Goal: Communication & Community: Answer question/provide support

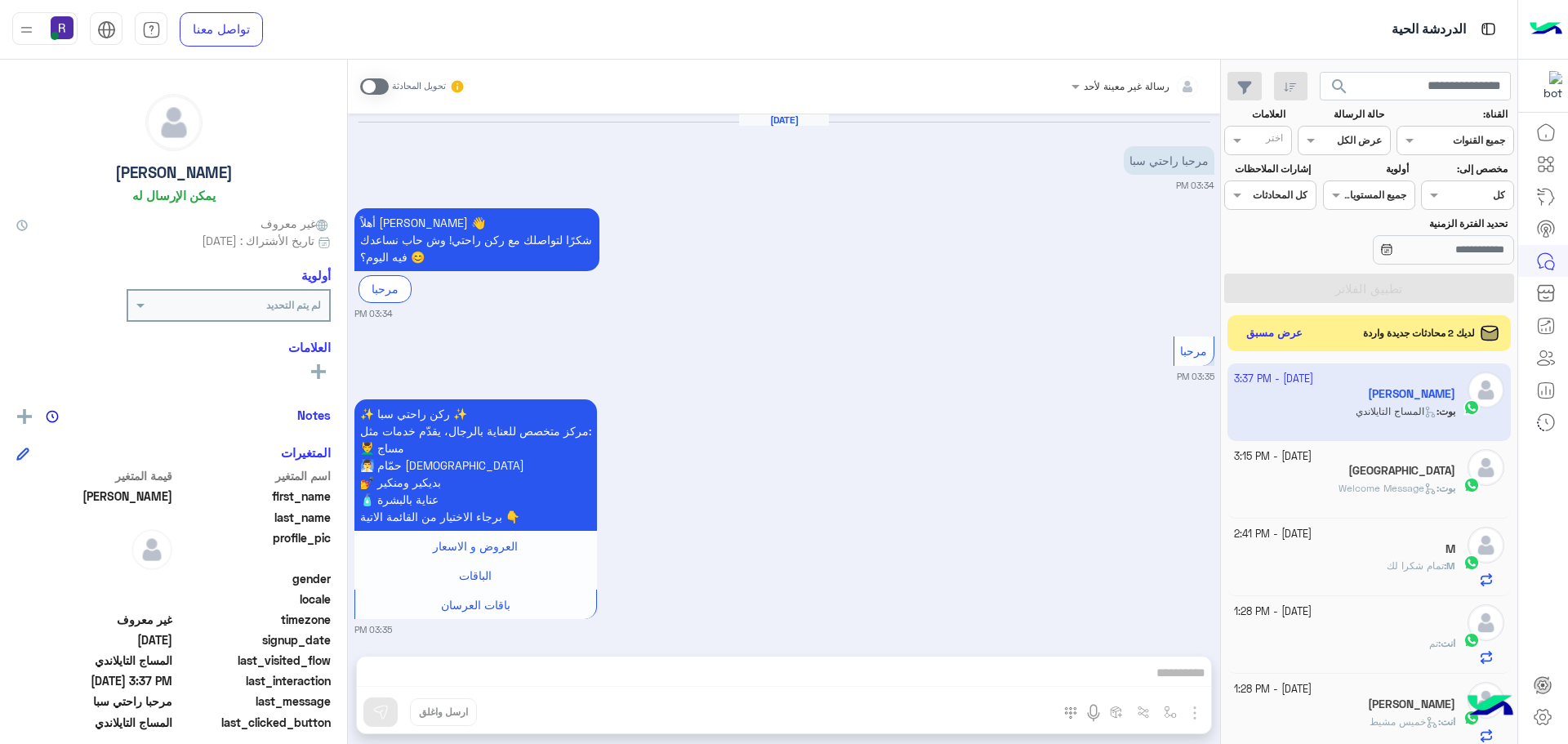
click at [1298, 333] on button "عرض مسبق" at bounding box center [1275, 333] width 71 height 24
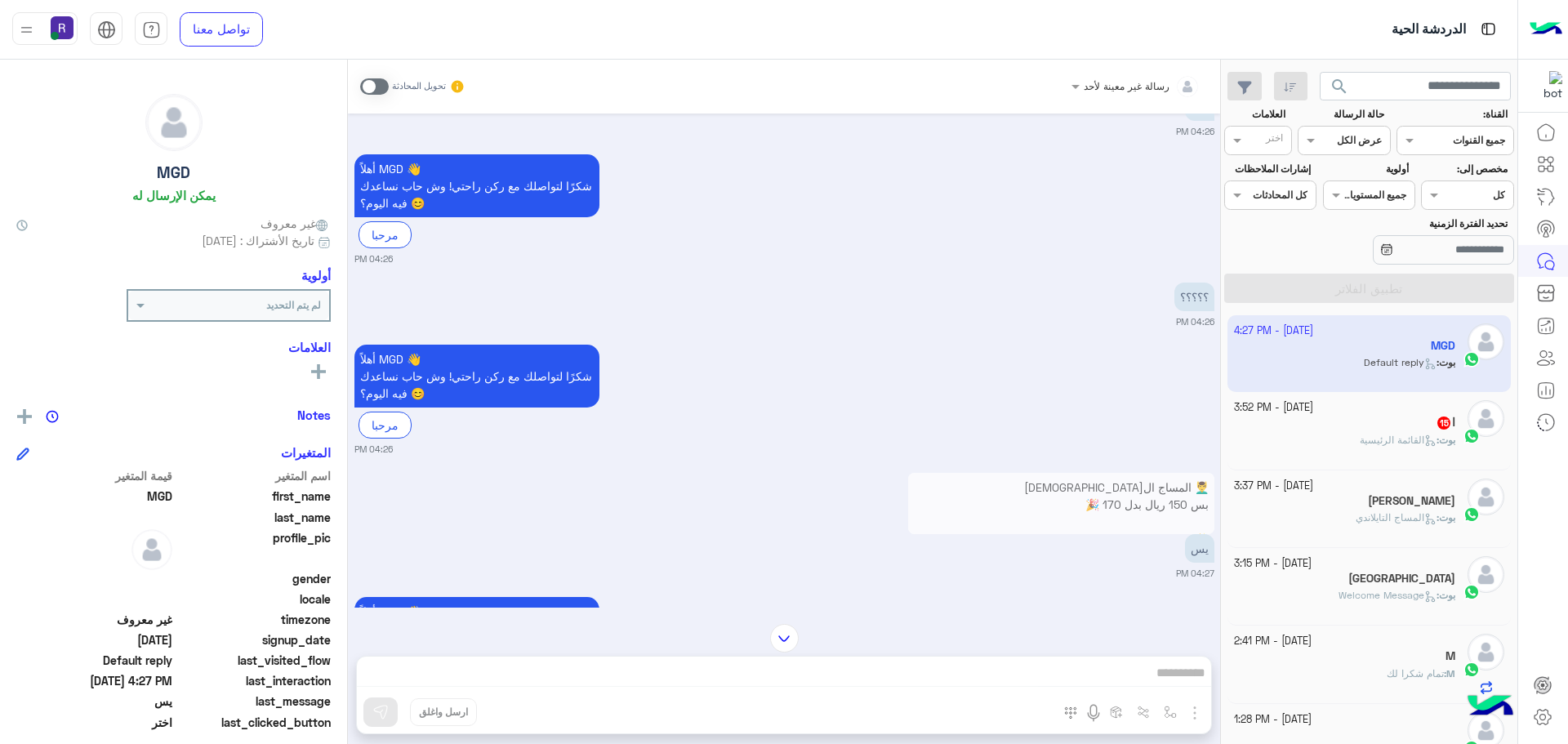
scroll to position [1581, 0]
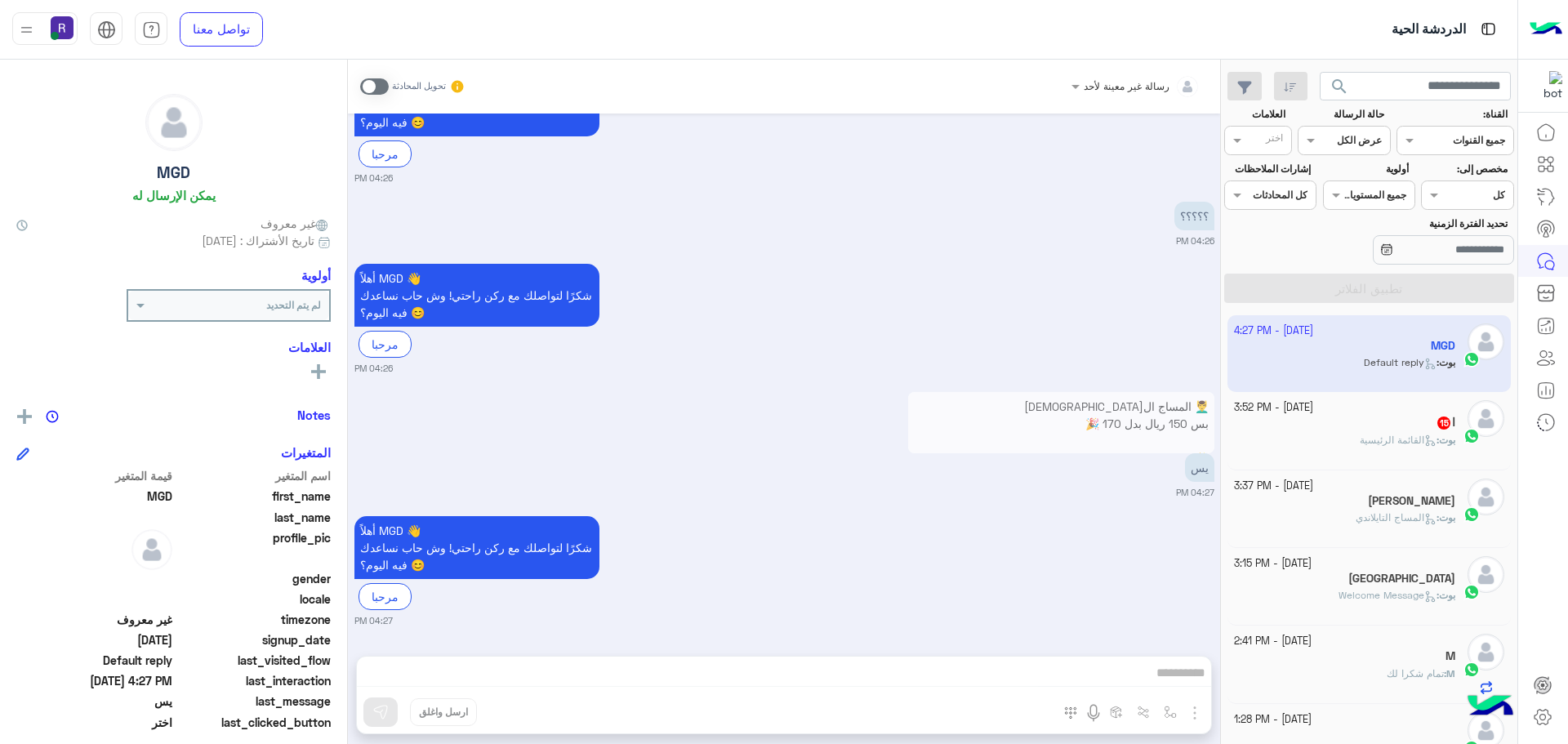
click at [381, 86] on span at bounding box center [375, 86] width 28 height 17
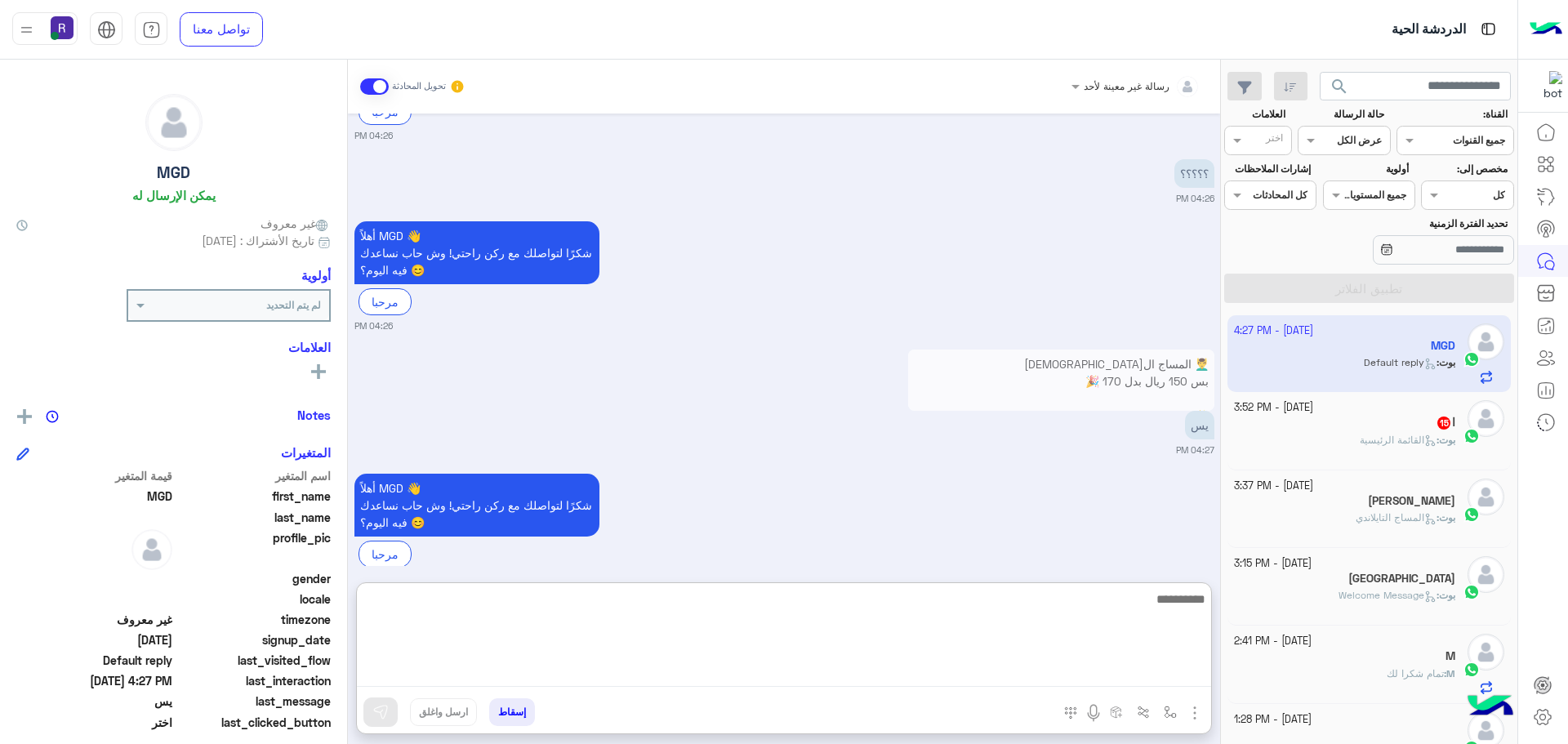
paste textarea "**********"
type textarea "**********"
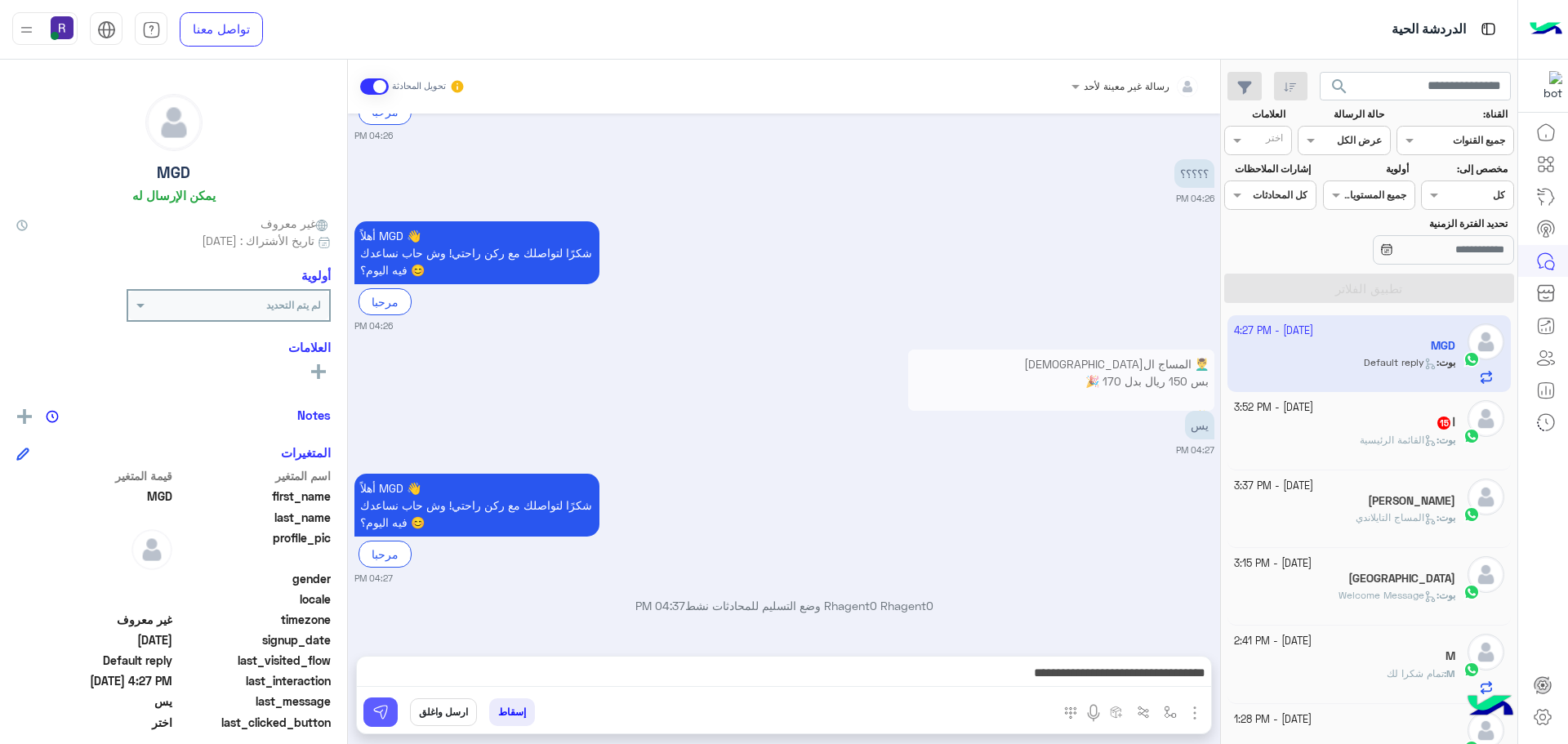
drag, startPoint x: 380, startPoint y: 711, endPoint x: 472, endPoint y: 703, distance: 92.3
click at [380, 711] on img at bounding box center [381, 712] width 17 height 17
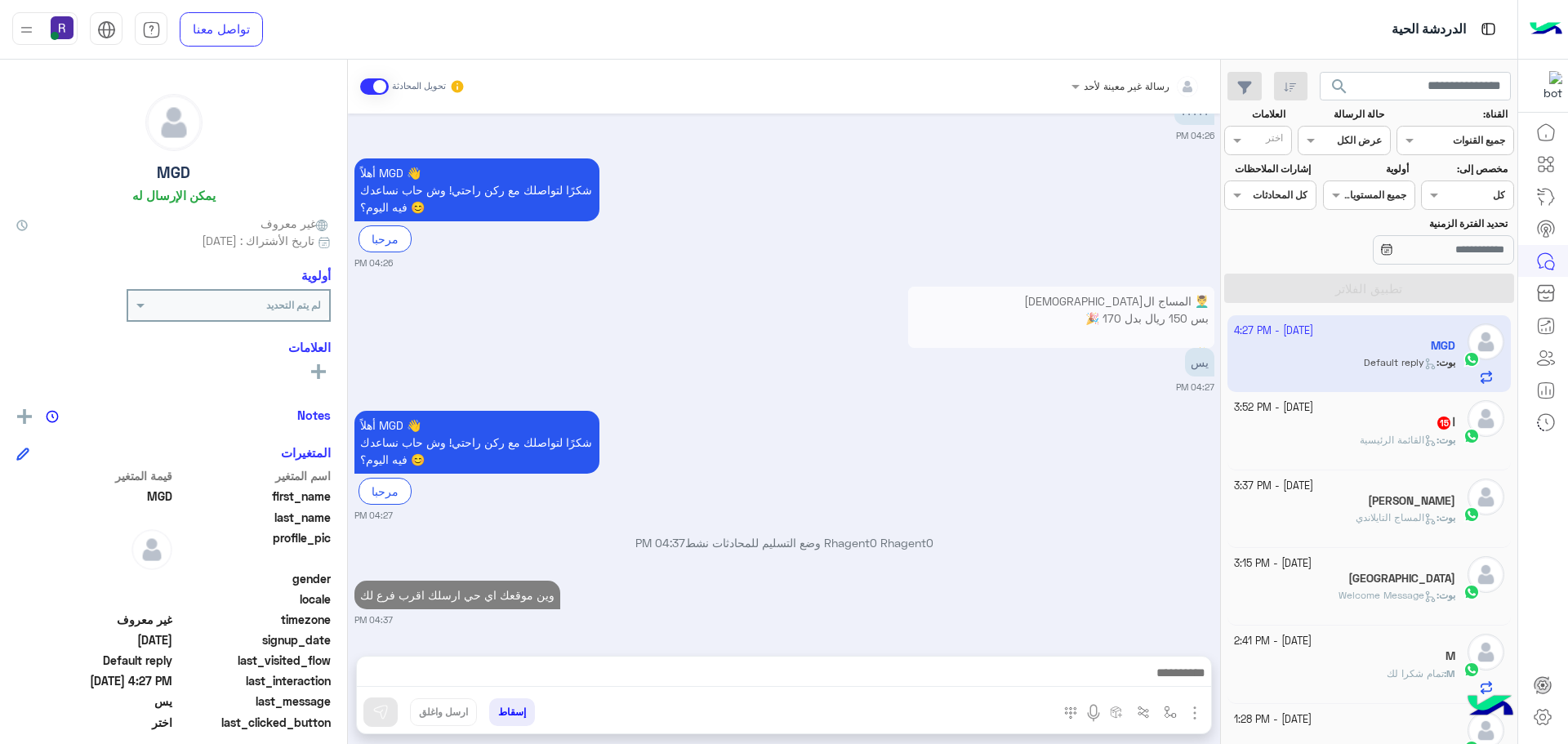
click at [1344, 433] on div "بوت : القائمة الرئيسية" at bounding box center [1345, 447] width 222 height 28
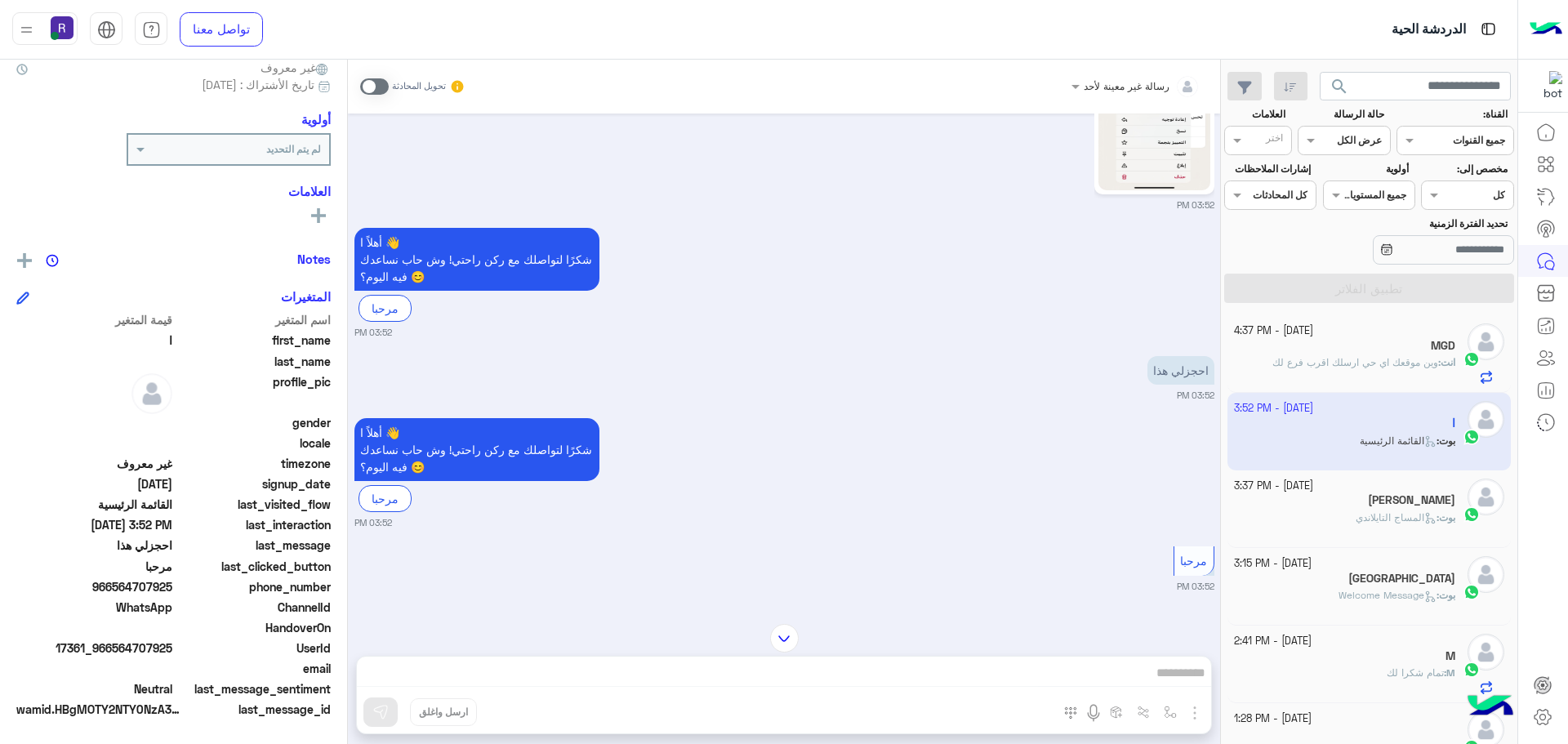
scroll to position [2997, 0]
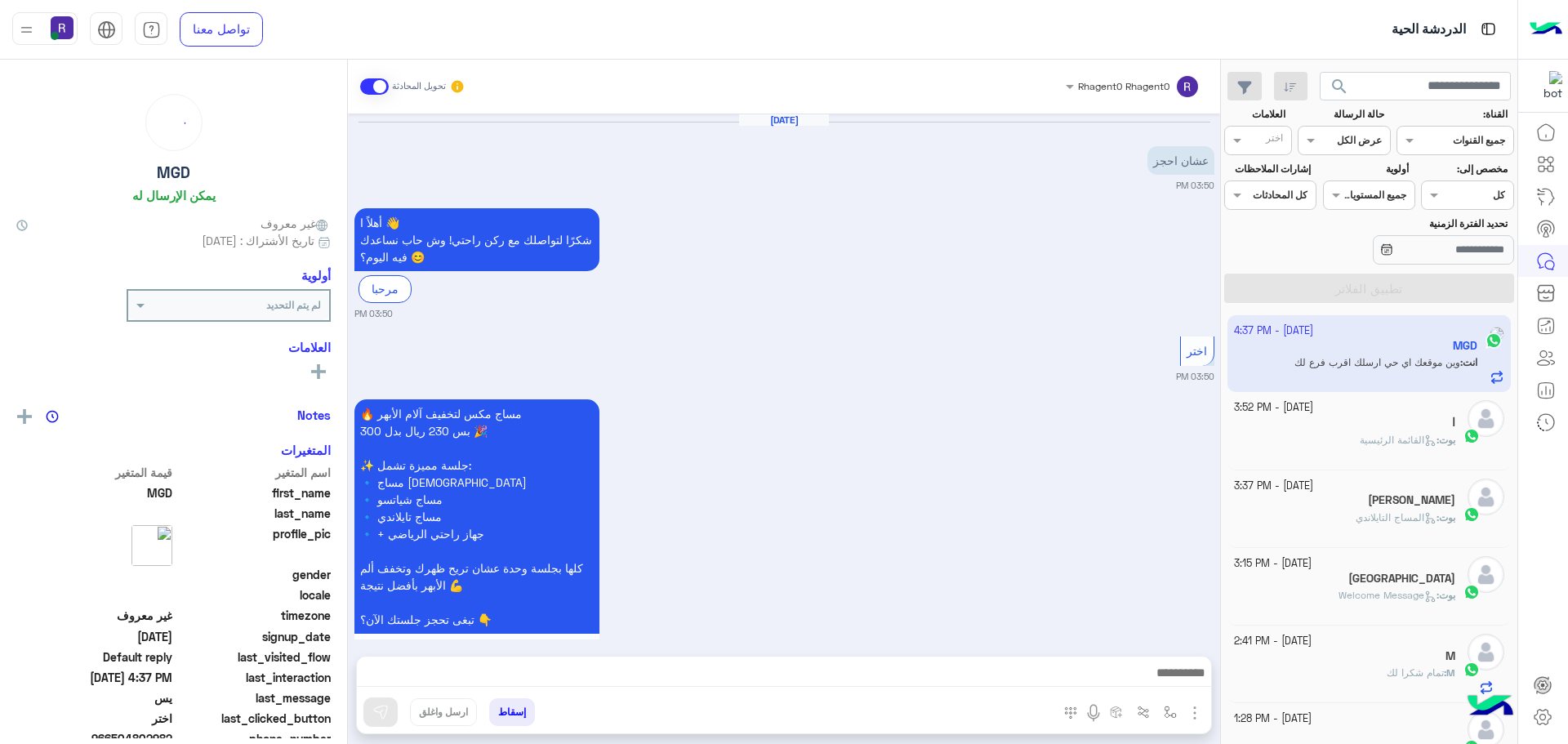
scroll to position [4053, 0]
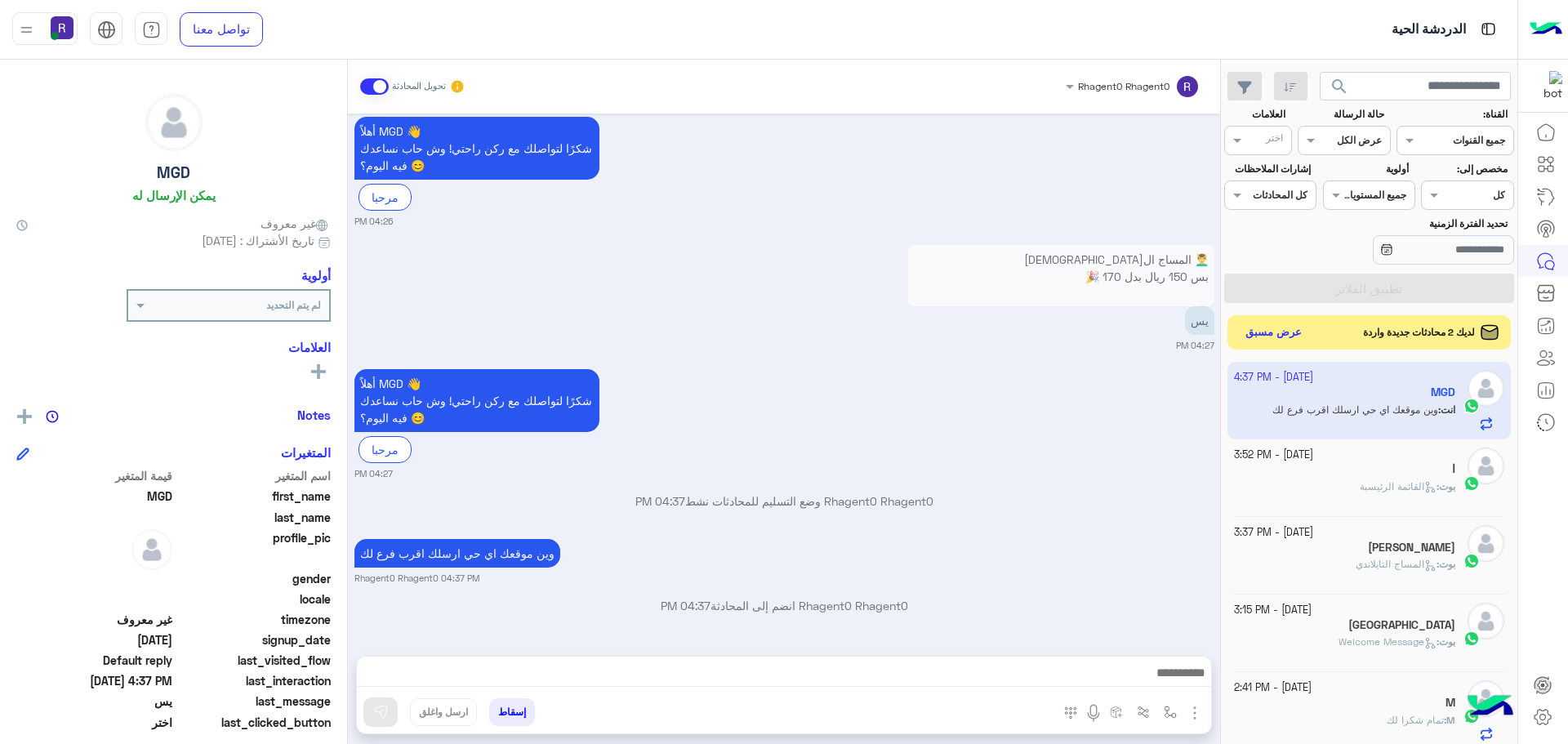
click at [1287, 339] on button "عرض مسبق" at bounding box center [1274, 332] width 69 height 22
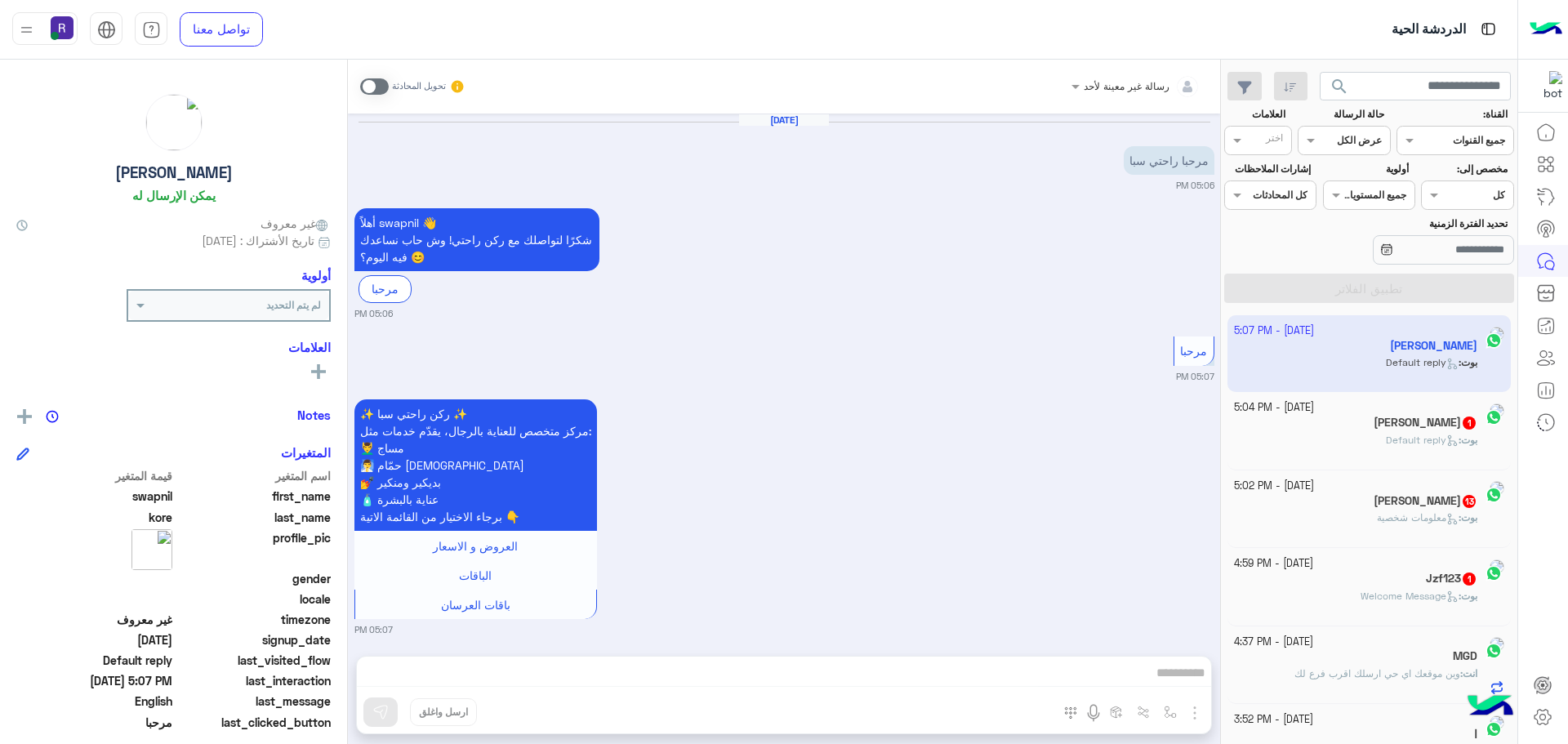
scroll to position [200, 0]
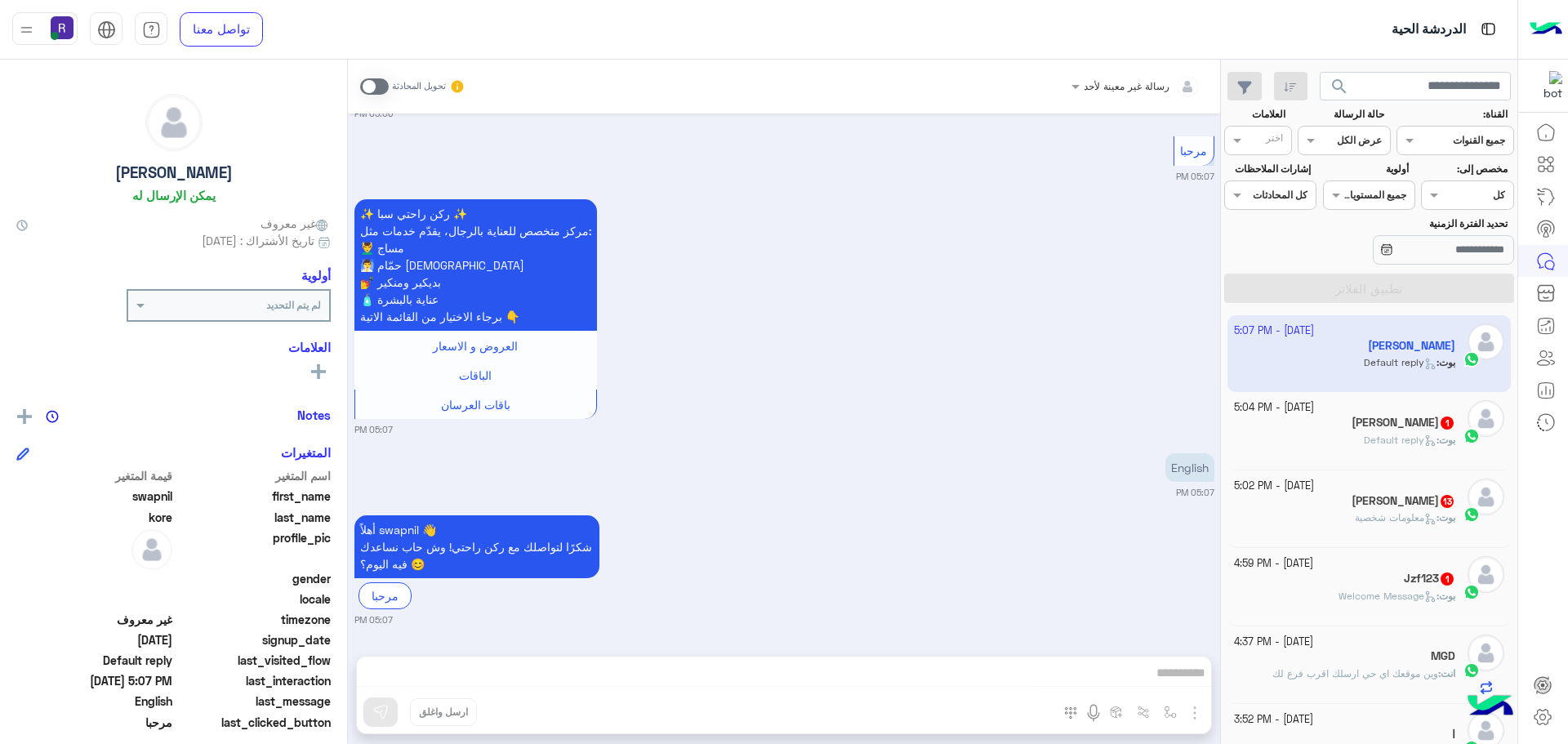
click at [1358, 569] on div "[DATE] - 4:59 PM" at bounding box center [1345, 564] width 222 height 16
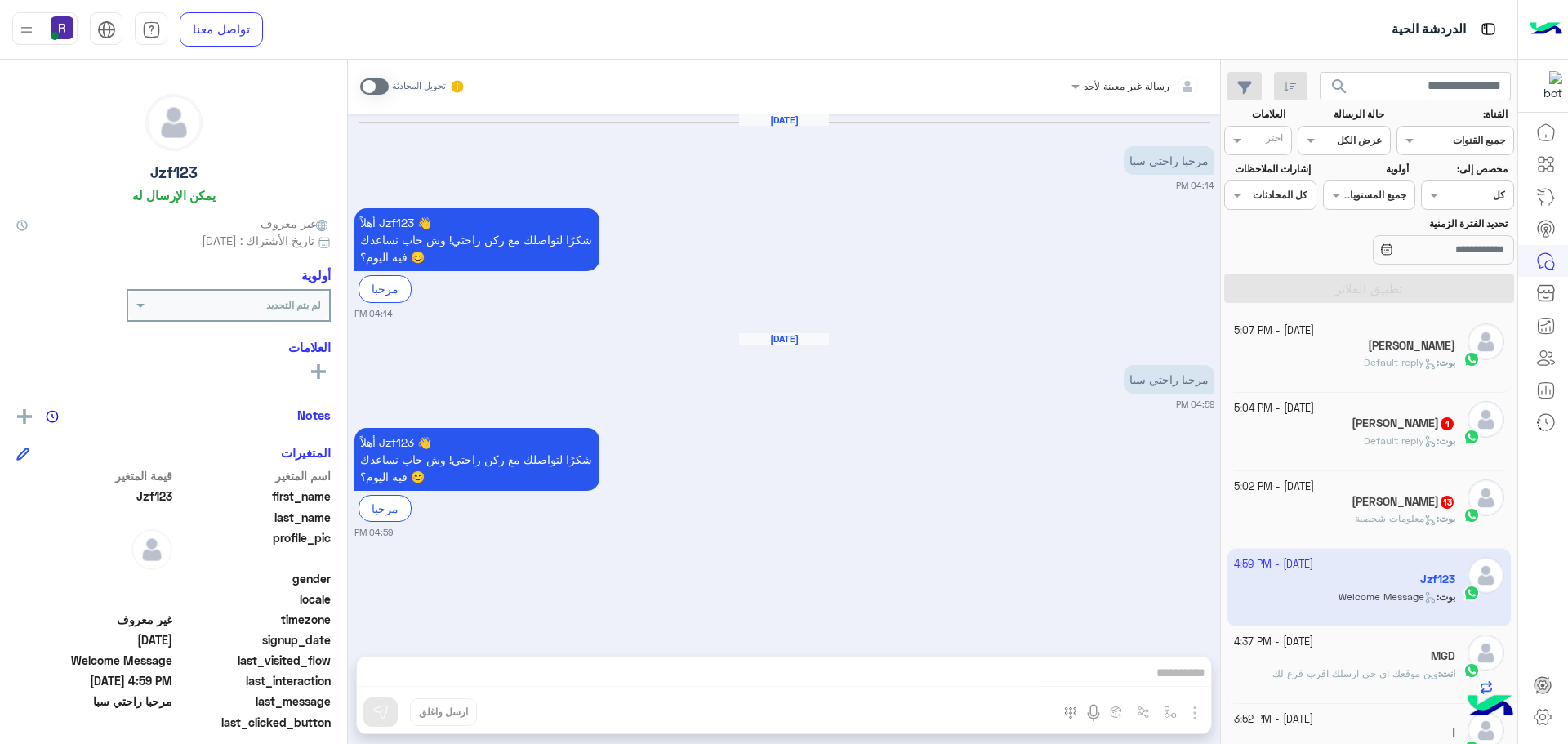
click at [1355, 523] on span "معلومات شخصية" at bounding box center [1395, 518] width 82 height 12
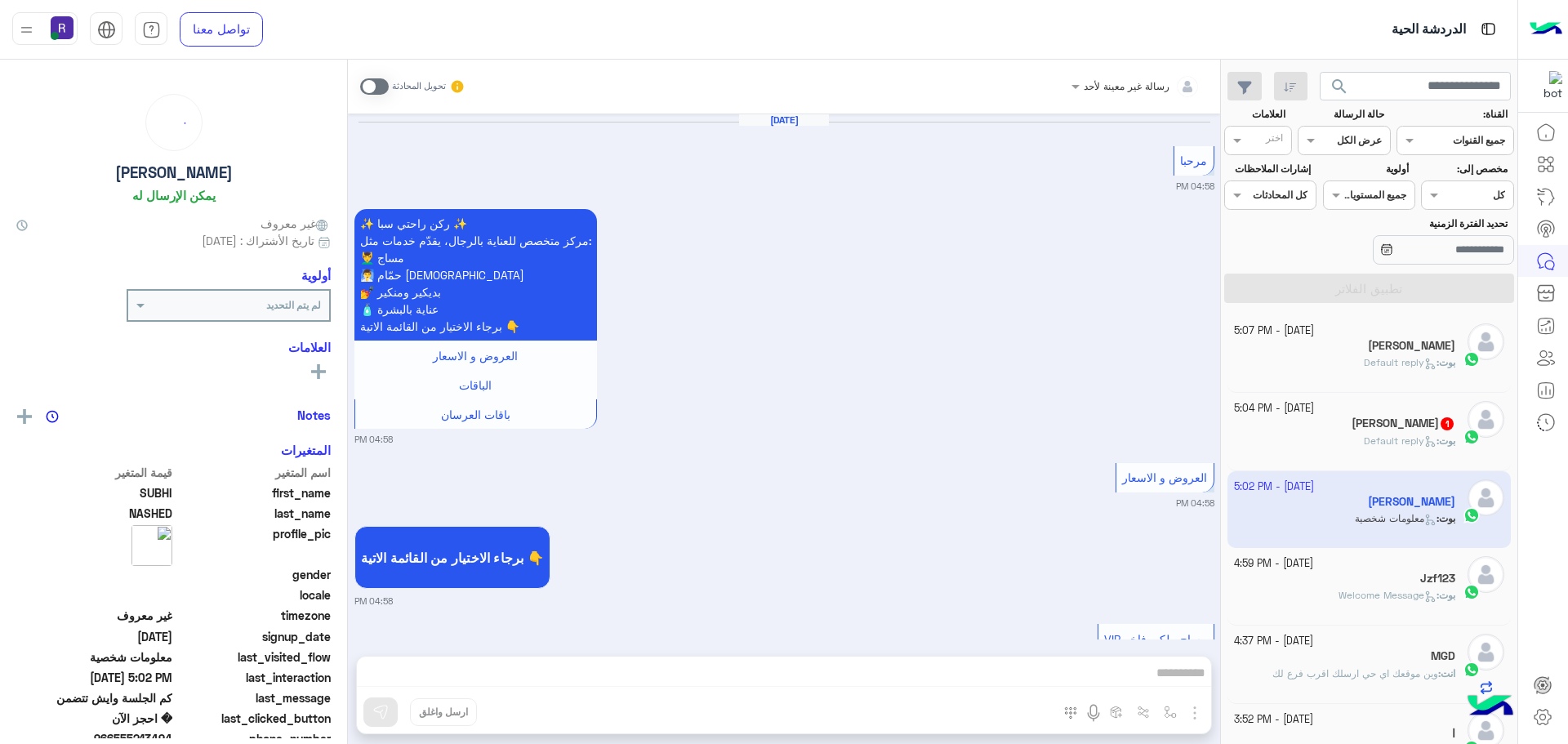
scroll to position [3142, 0]
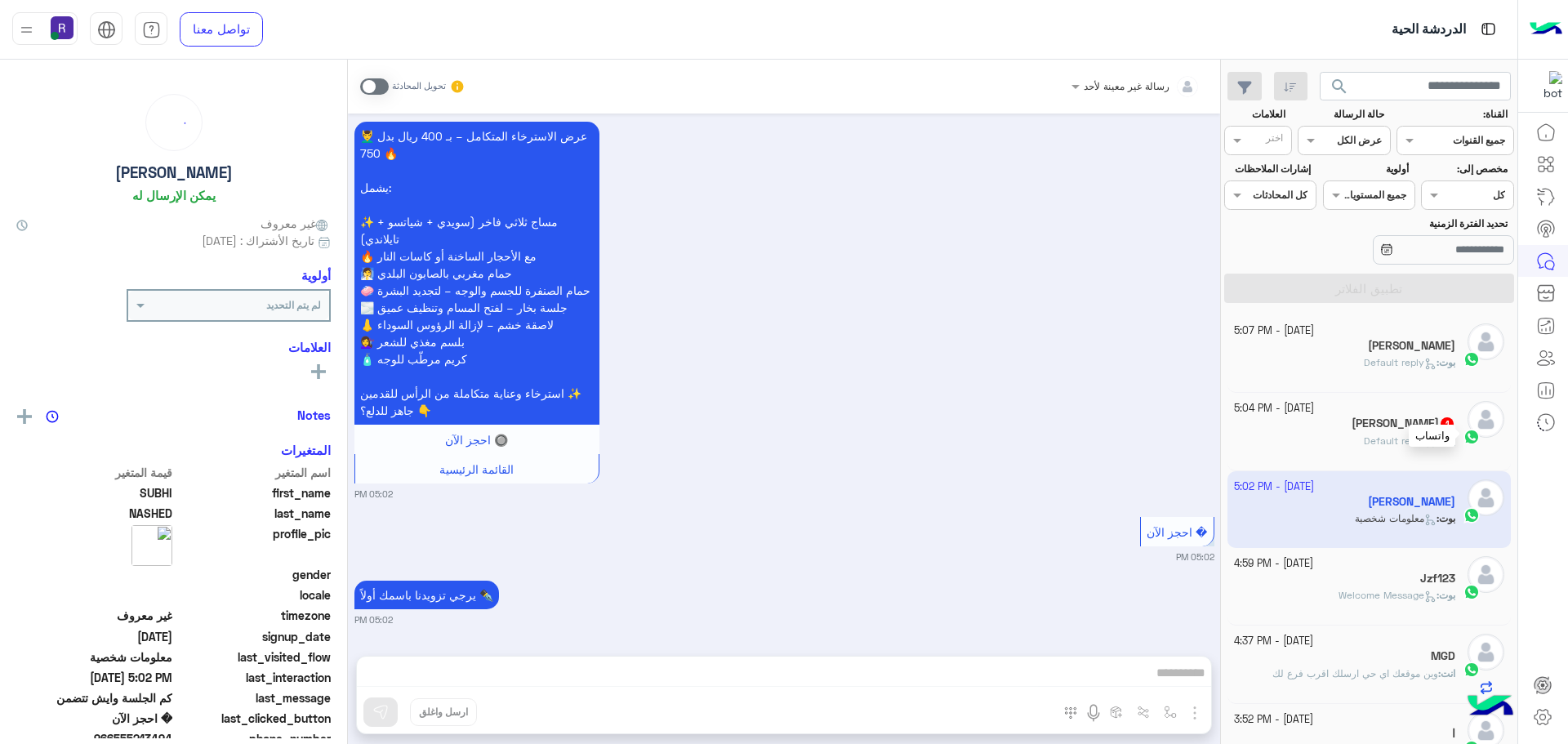
click at [1465, 439] on img at bounding box center [1472, 437] width 17 height 17
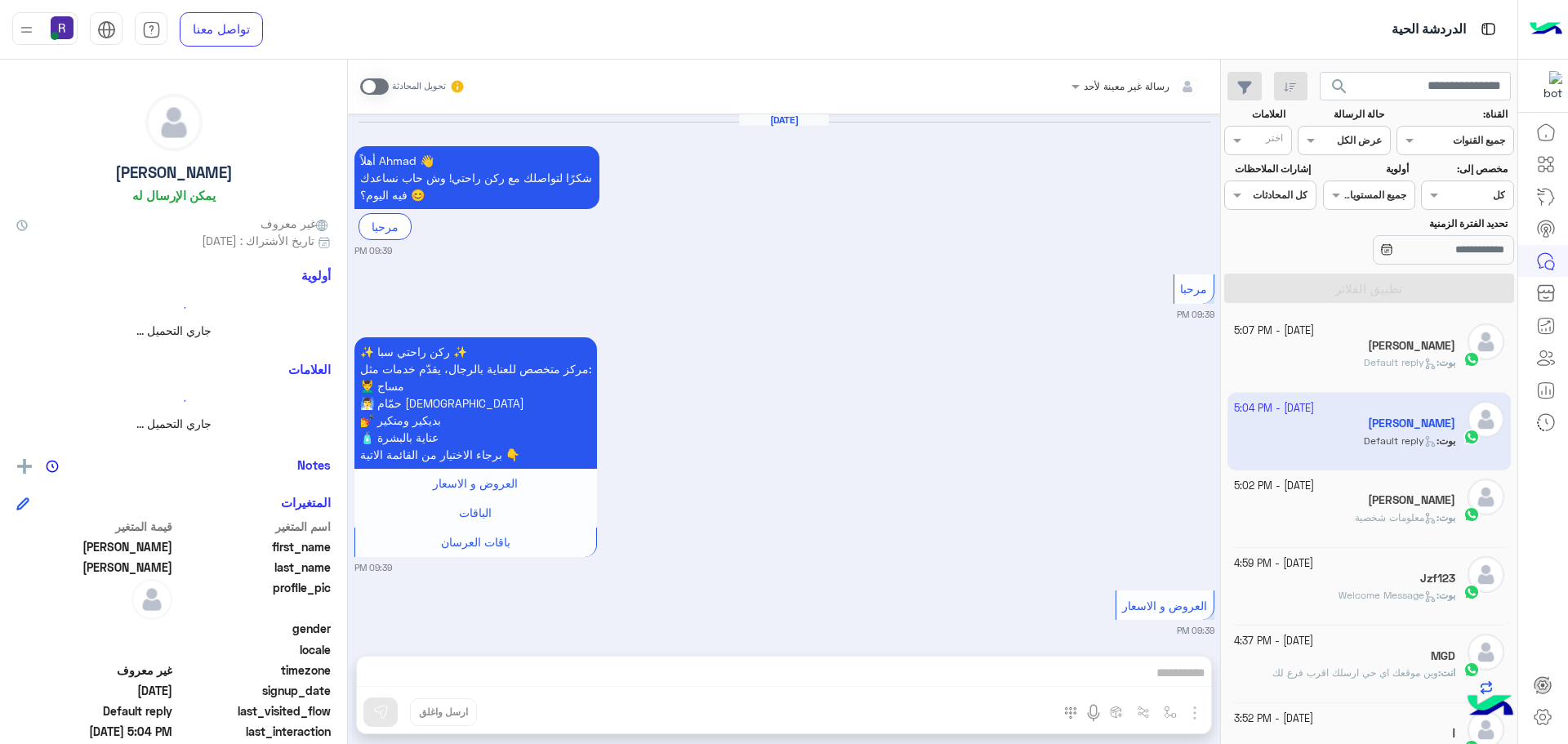
scroll to position [2781, 0]
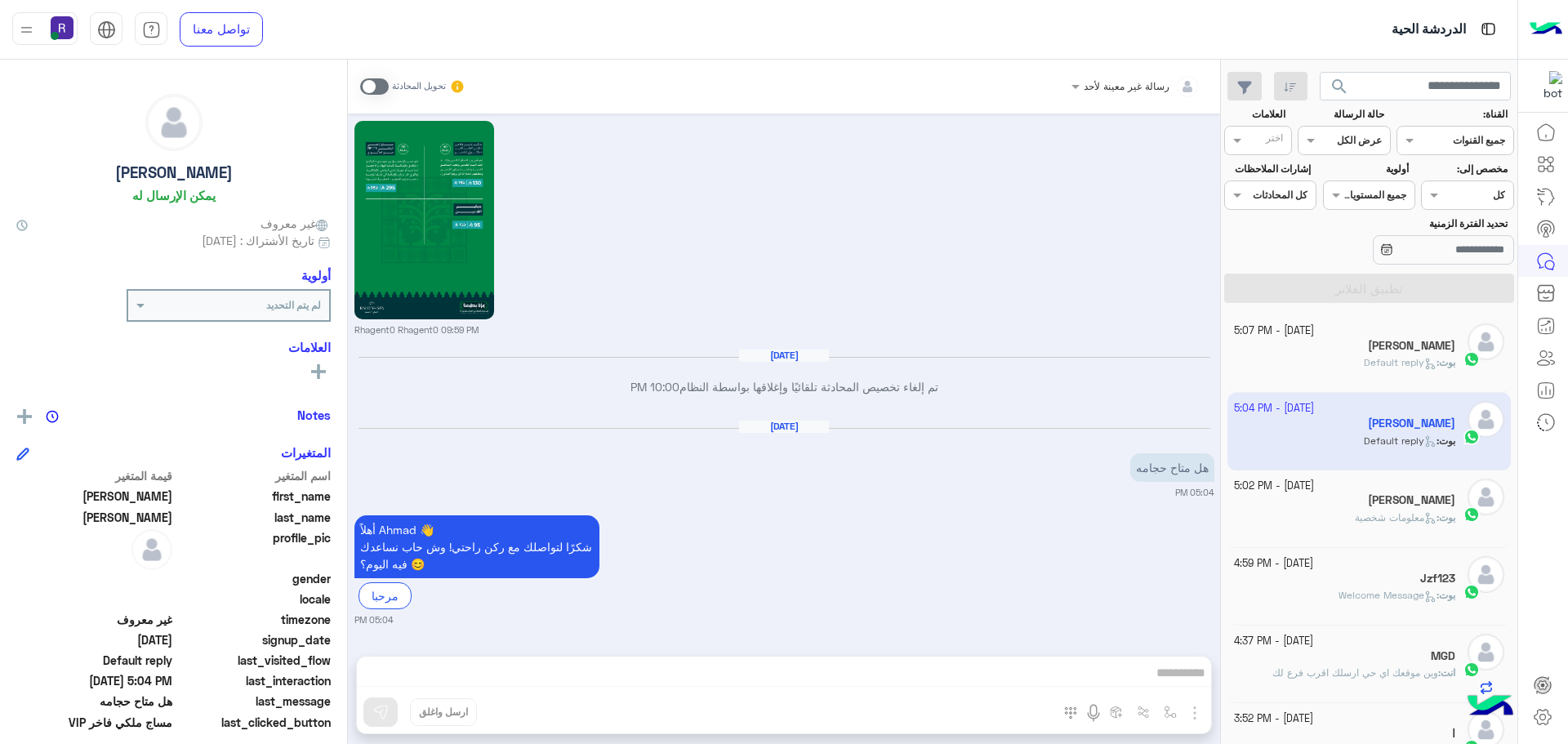
click at [1393, 362] on span "Default reply" at bounding box center [1401, 362] width 72 height 12
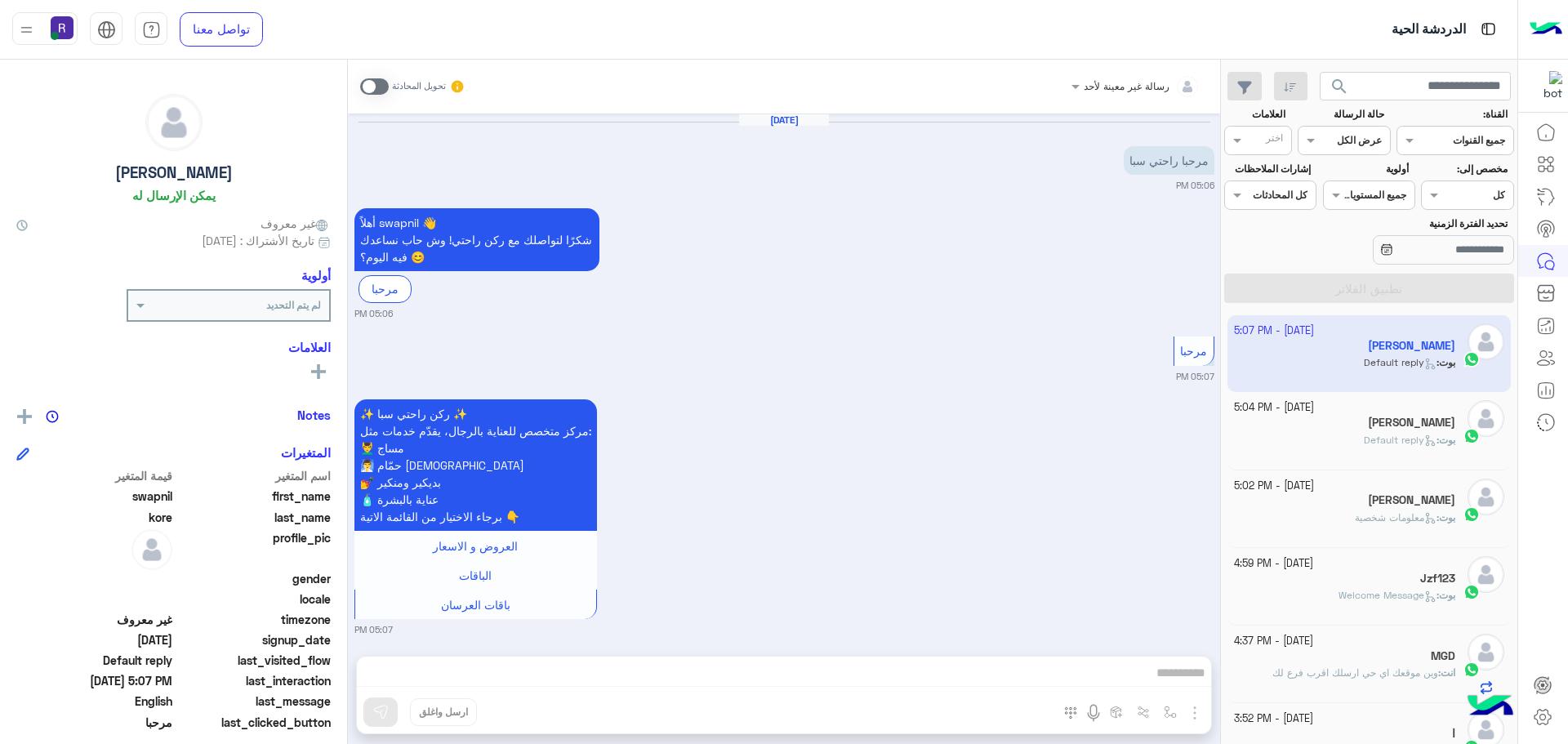
scroll to position [200, 0]
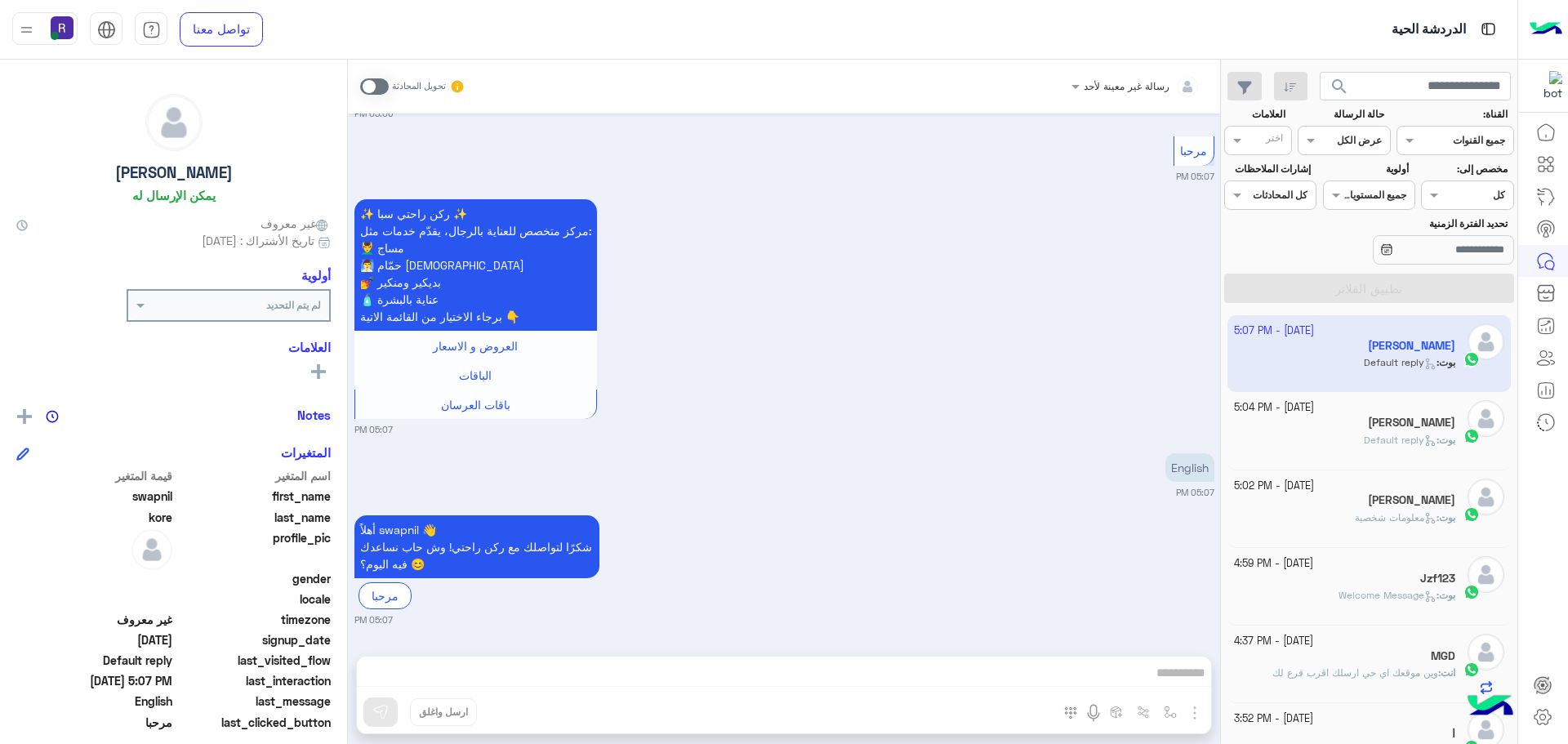
click at [1341, 442] on div "بوت : Default reply" at bounding box center [1345, 447] width 222 height 28
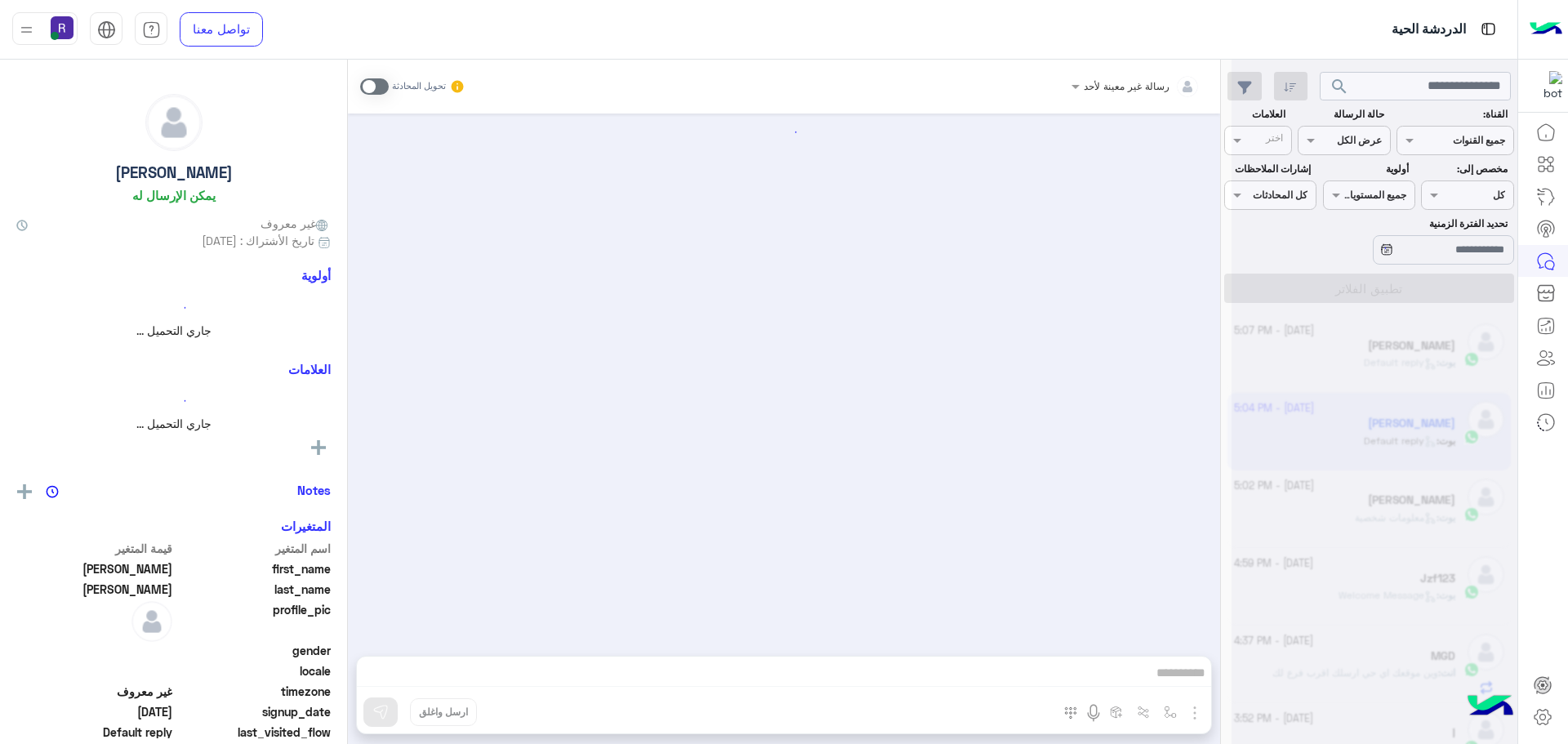
scroll to position [2781, 0]
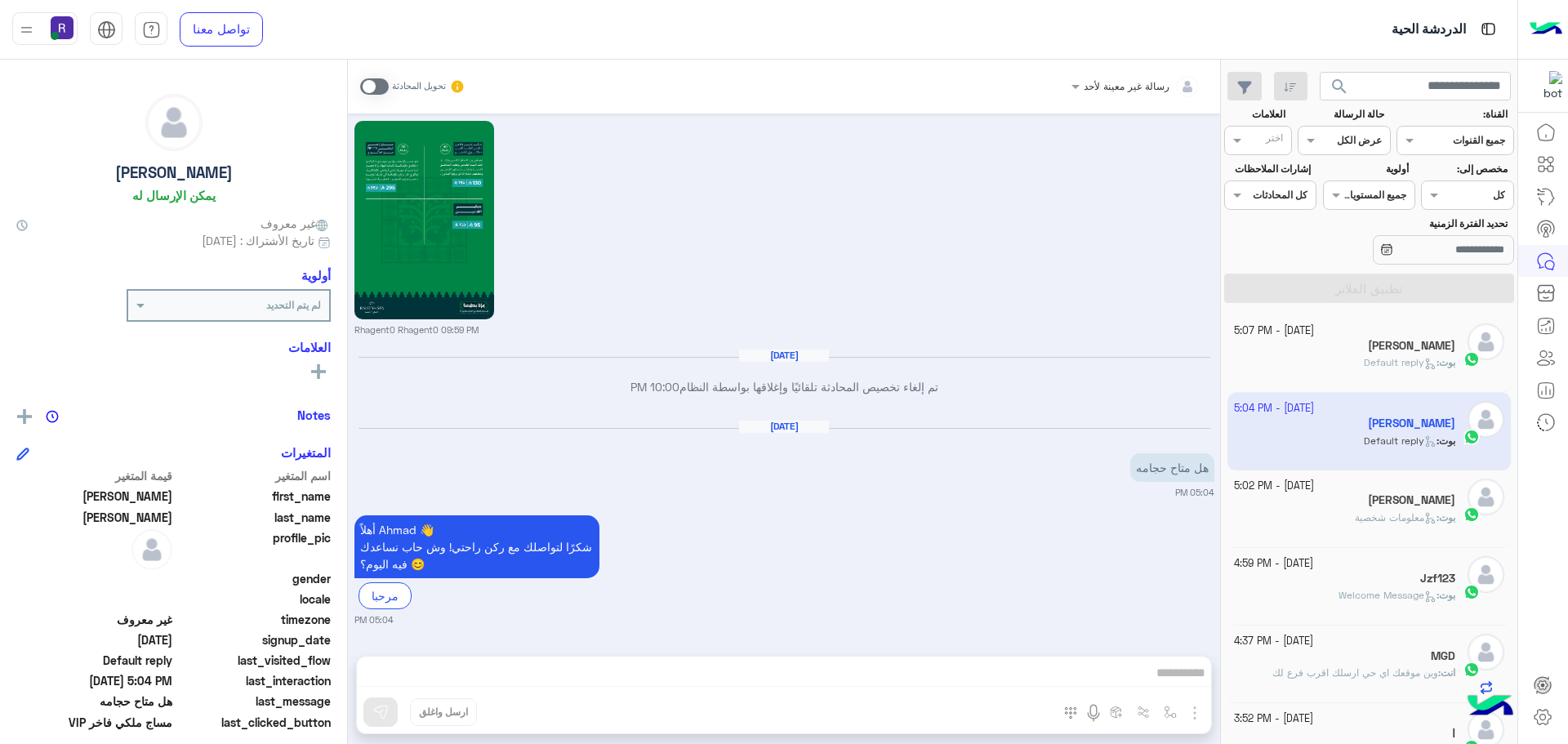
click at [1395, 361] on span "Default reply" at bounding box center [1401, 362] width 72 height 12
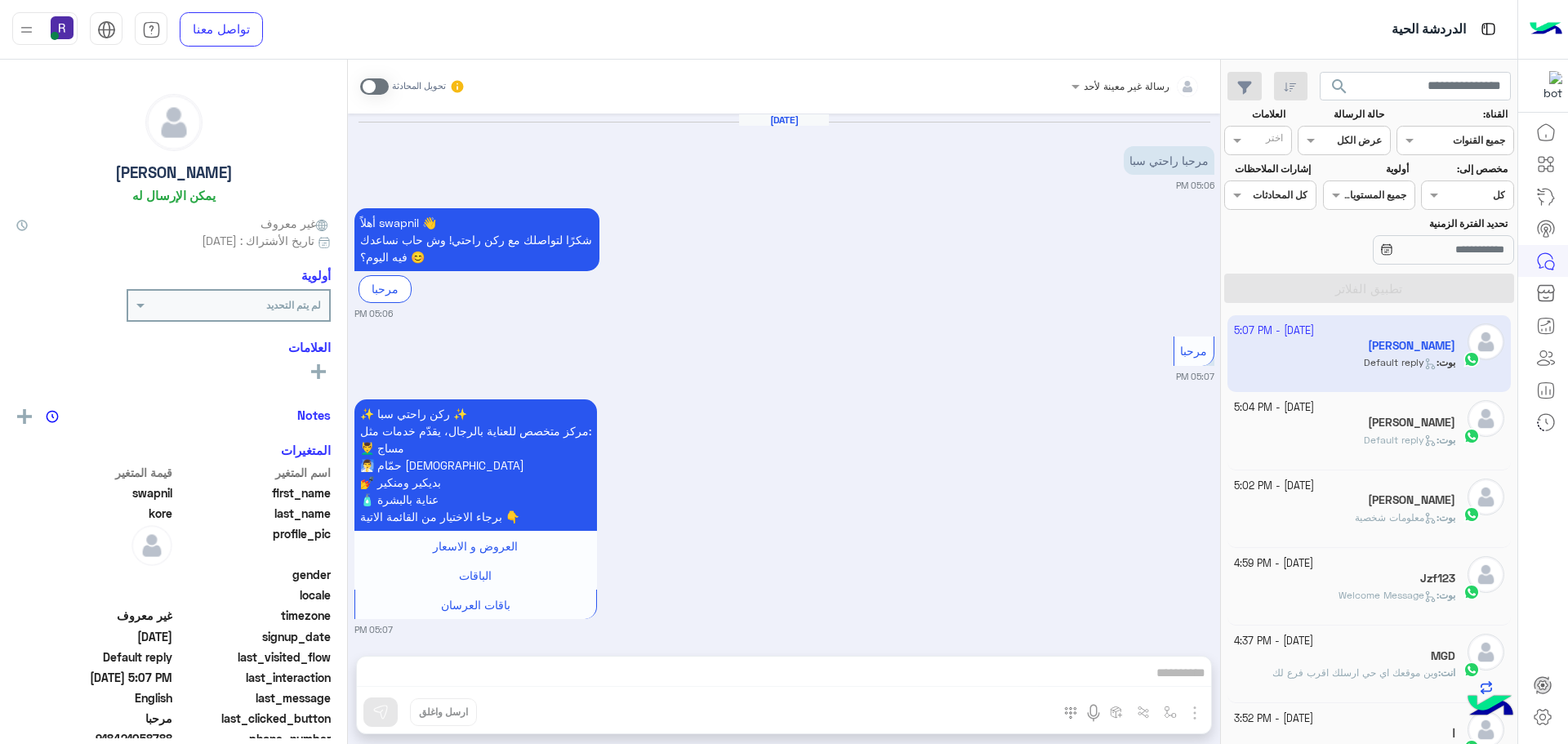
scroll to position [200, 0]
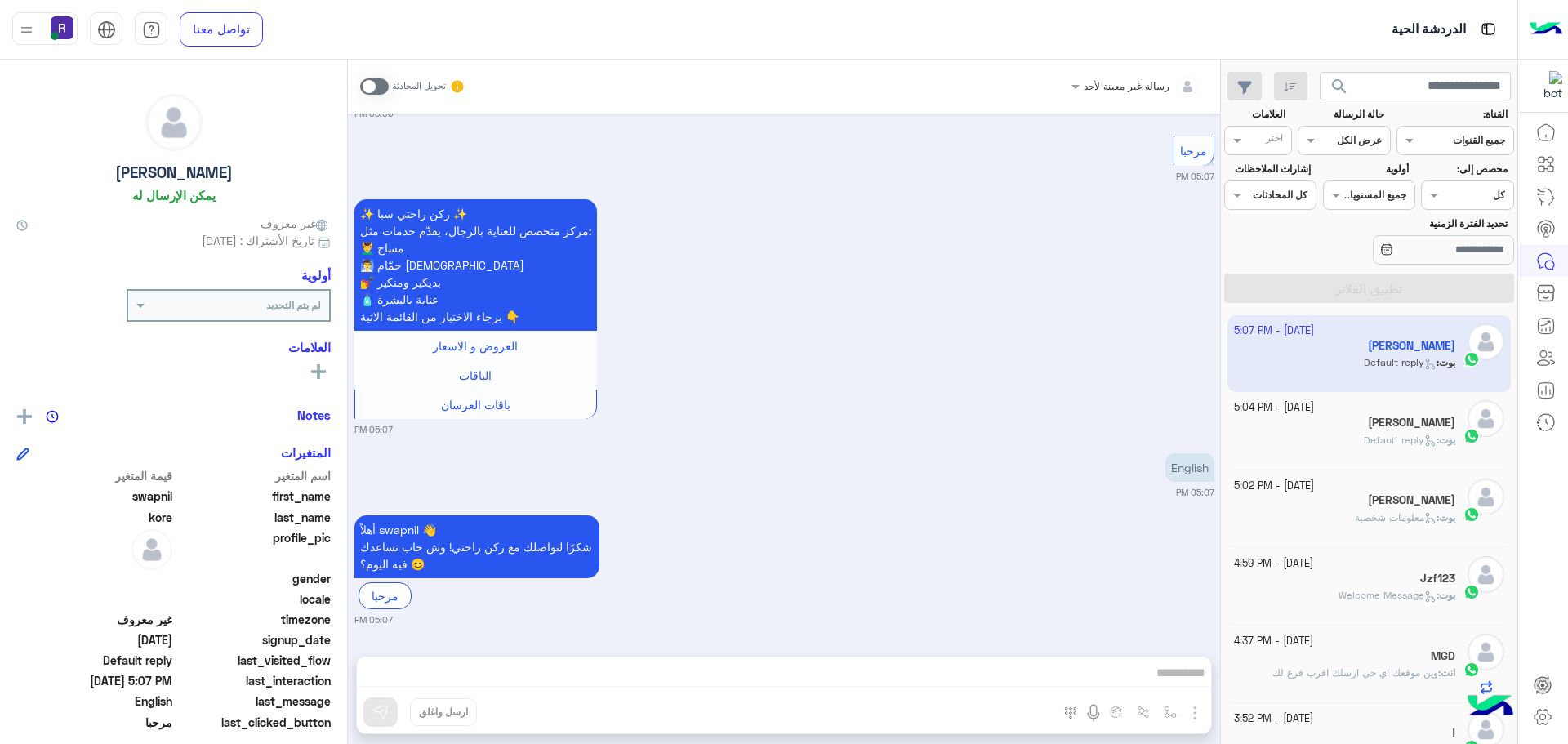
click at [1431, 451] on div "بوت : Default reply" at bounding box center [1345, 447] width 222 height 28
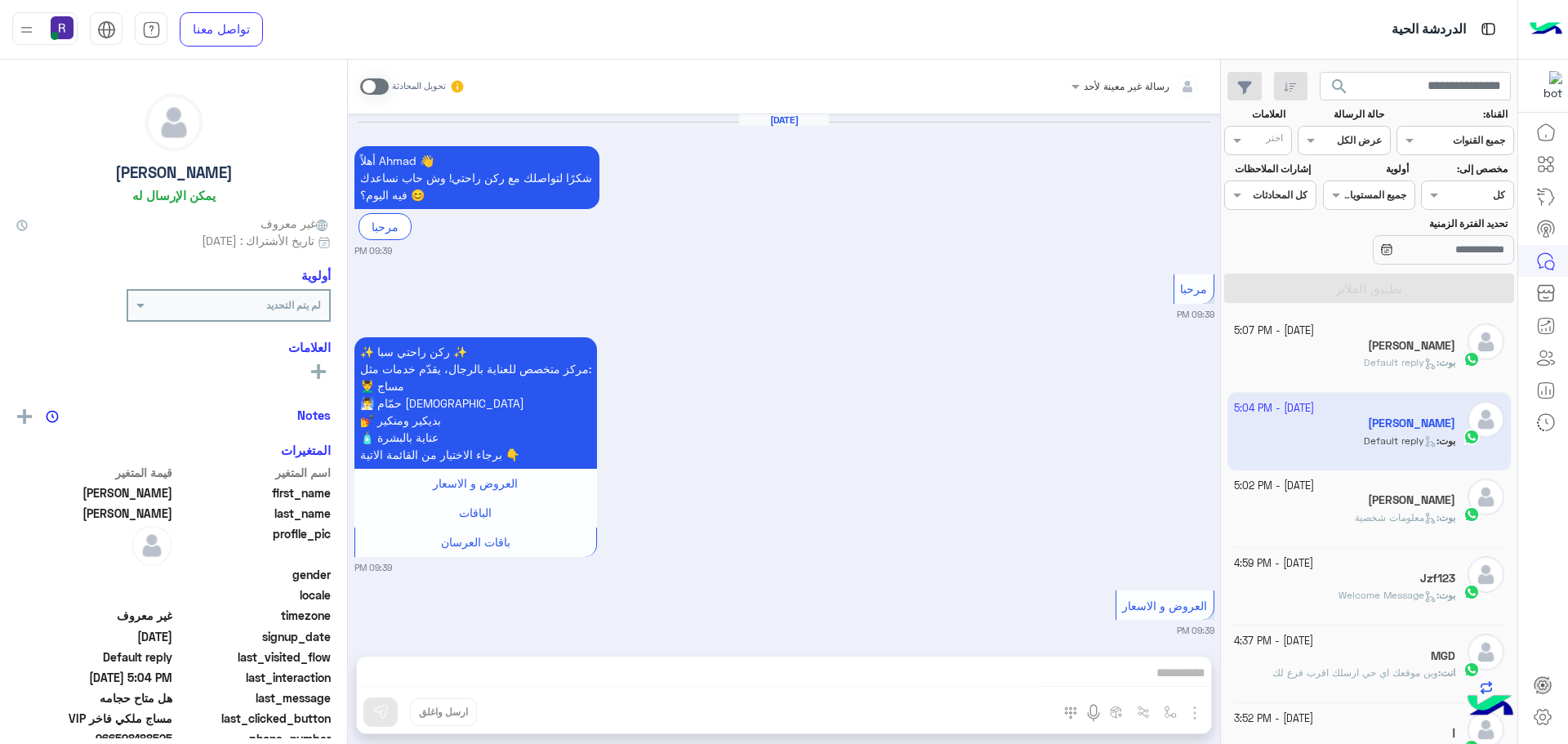
scroll to position [2781, 0]
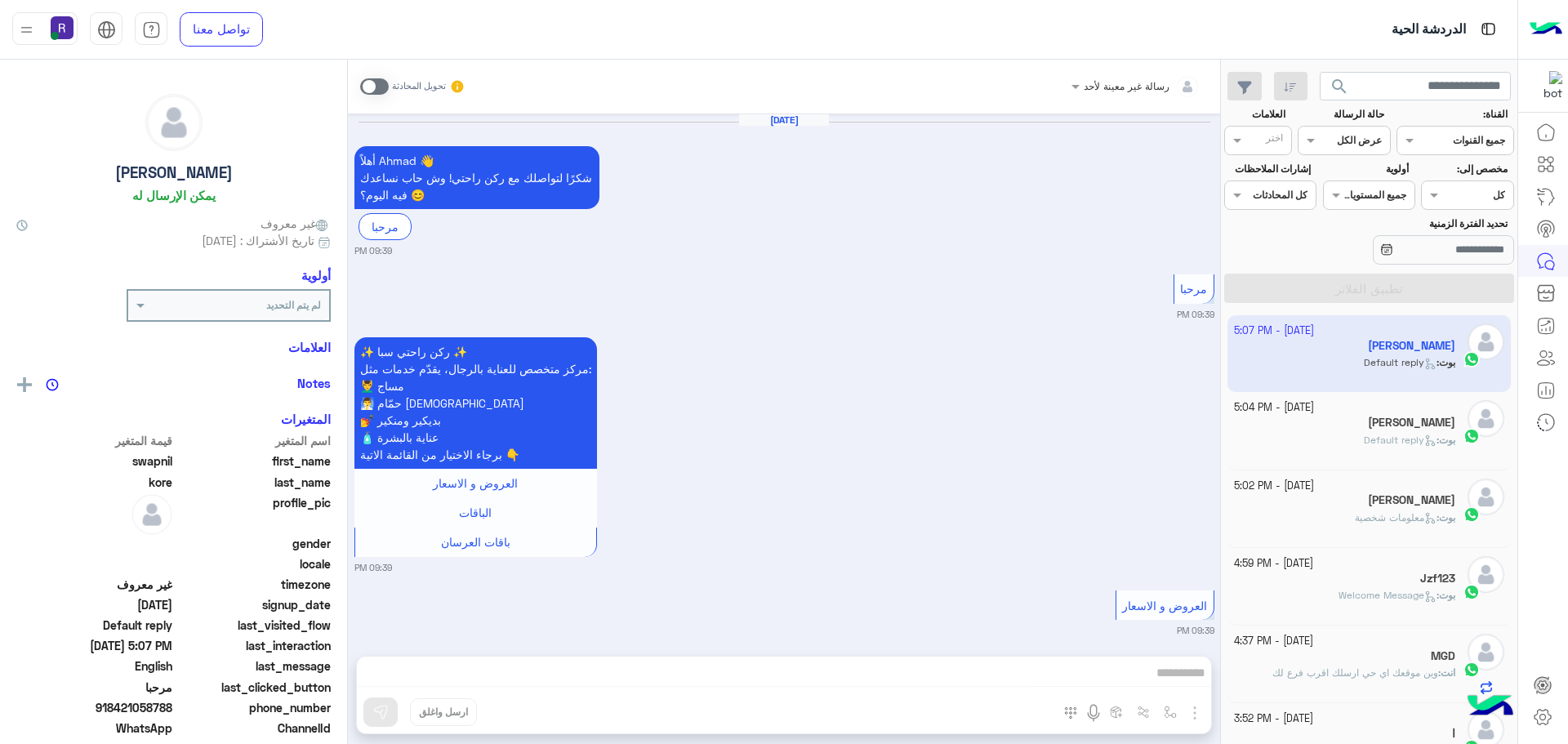
scroll to position [3479, 0]
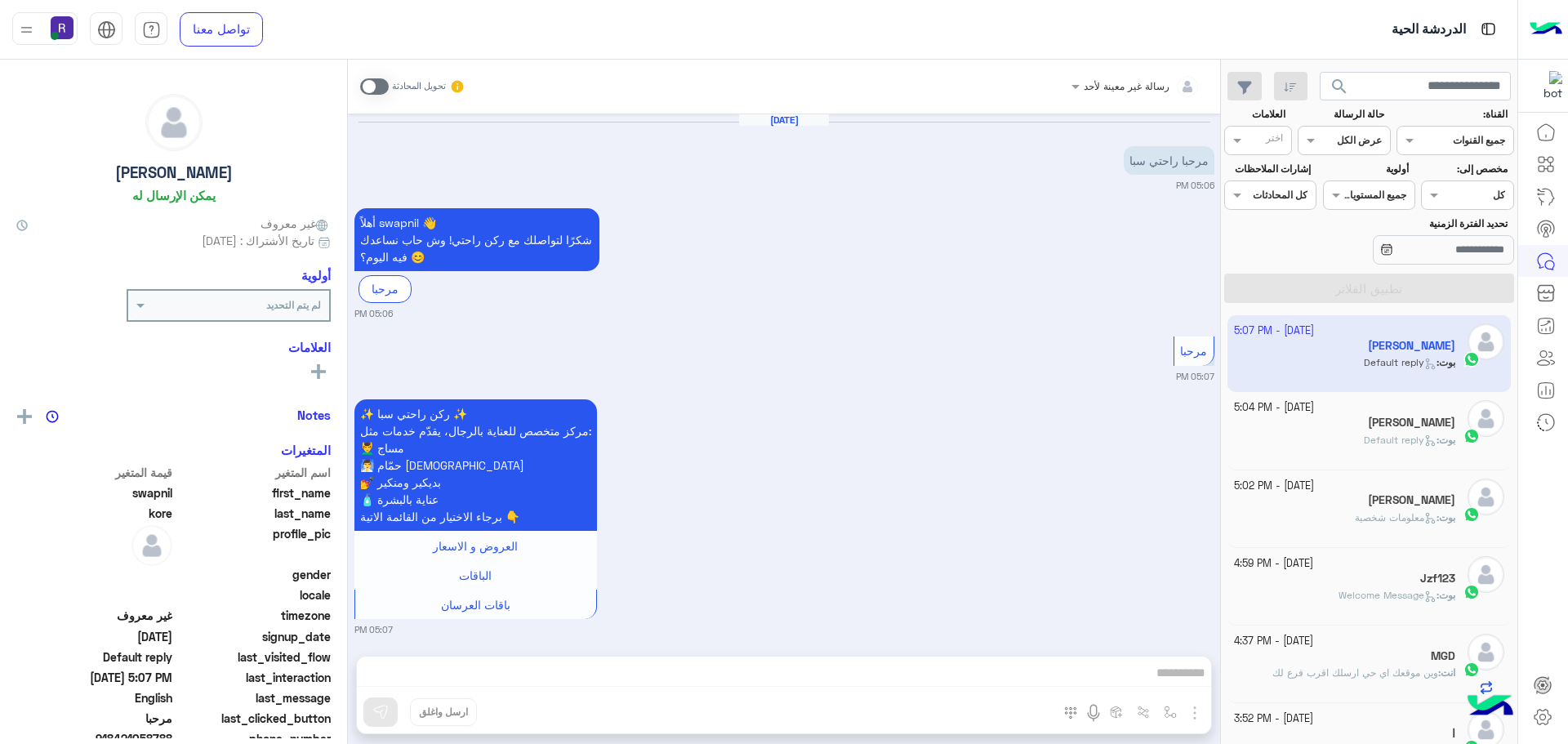
scroll to position [200, 0]
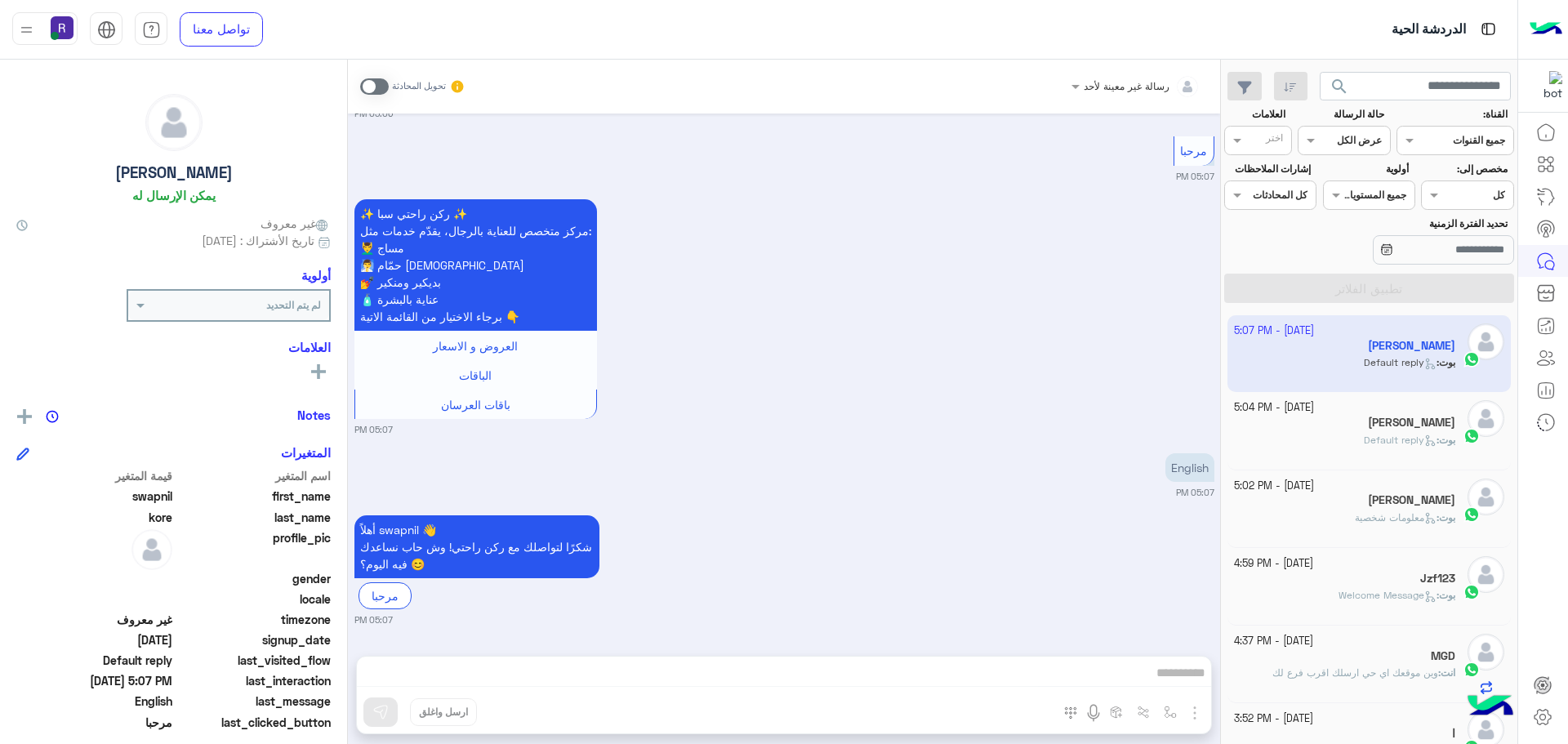
click at [1356, 420] on div "[PERSON_NAME]" at bounding box center [1345, 424] width 222 height 17
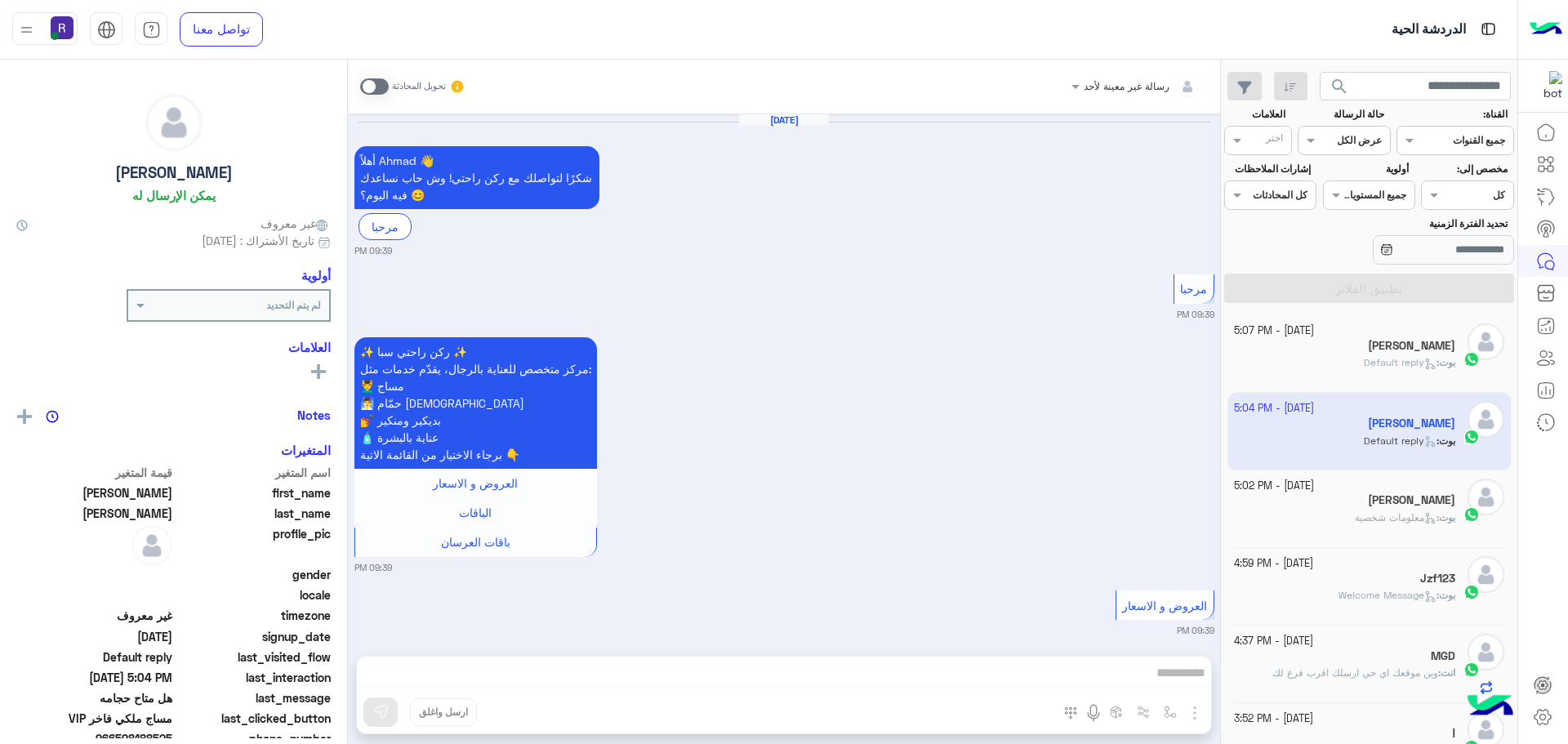
scroll to position [2781, 0]
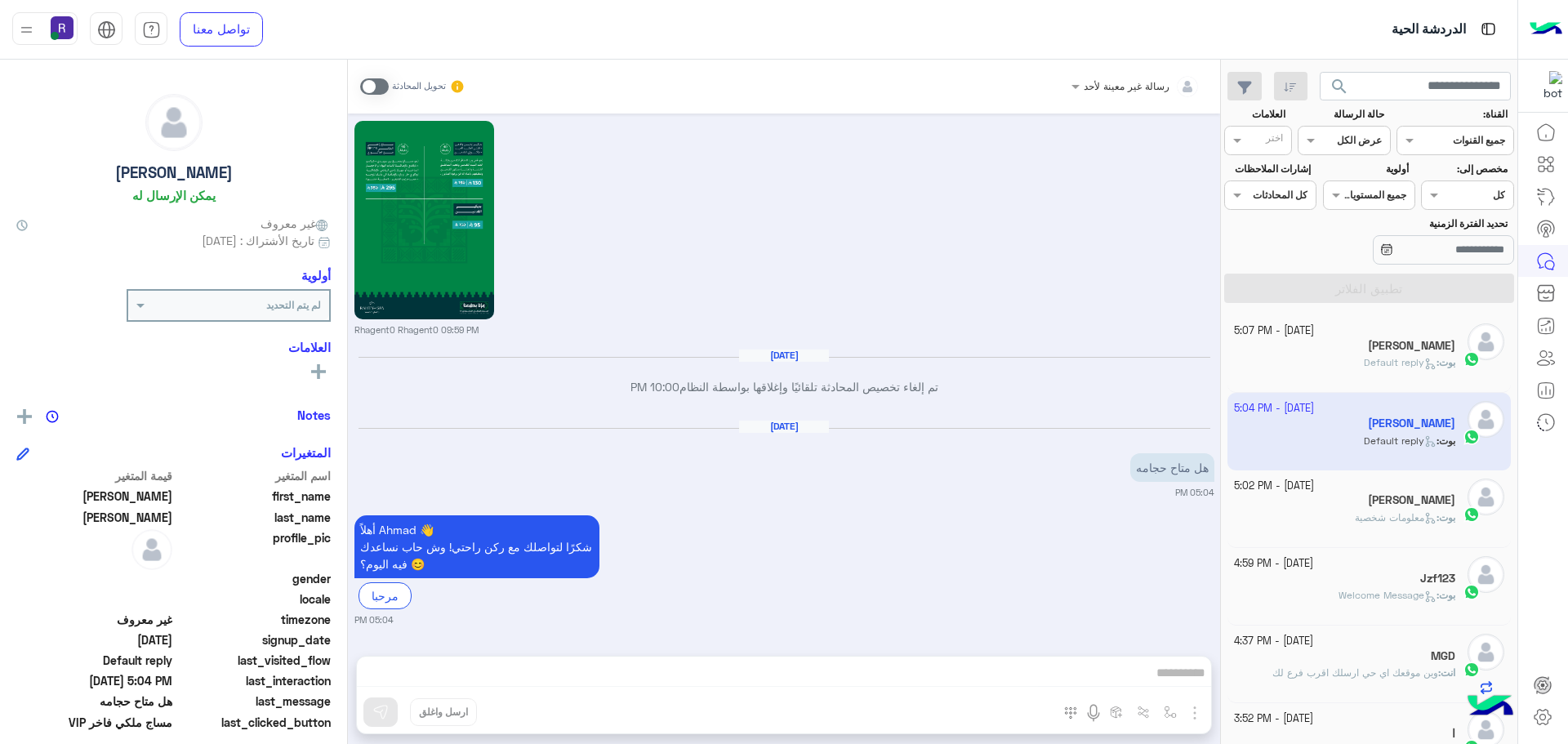
click at [1028, 259] on div "Rhagent0 Rhagent0 09:59 PM" at bounding box center [784, 227] width 860 height 219
